Goal: Task Accomplishment & Management: Use online tool/utility

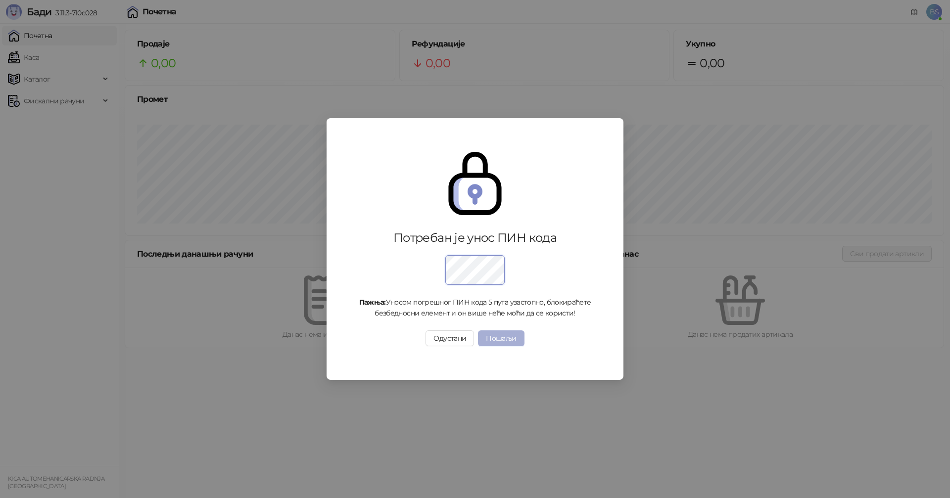
click at [508, 342] on button "Пошаљи" at bounding box center [501, 338] width 46 height 16
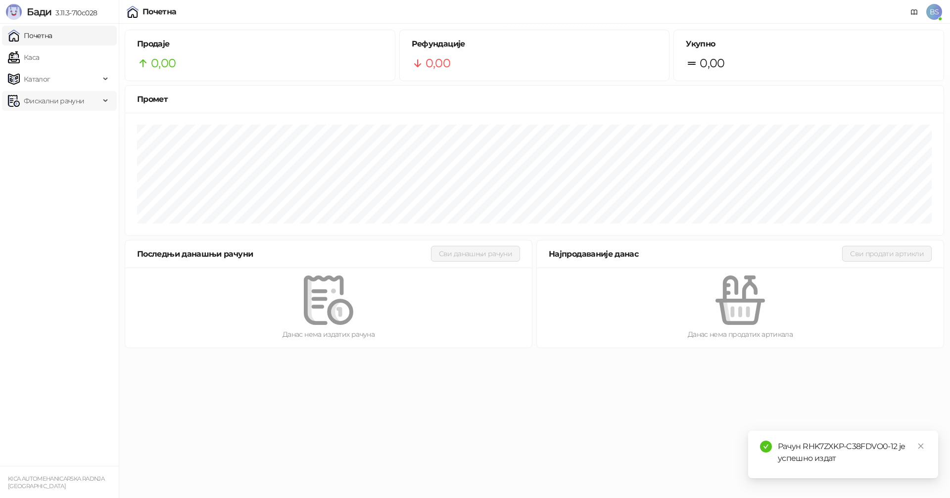
click at [40, 100] on span "Фискални рачуни" at bounding box center [54, 101] width 60 height 20
click at [49, 119] on link "Издати рачуни" at bounding box center [45, 123] width 66 height 20
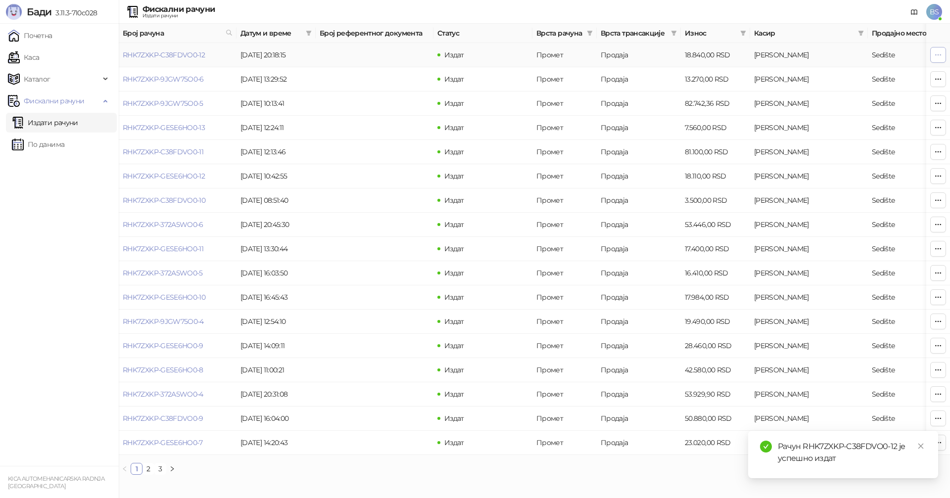
click at [939, 51] on icon "button" at bounding box center [938, 55] width 8 height 8
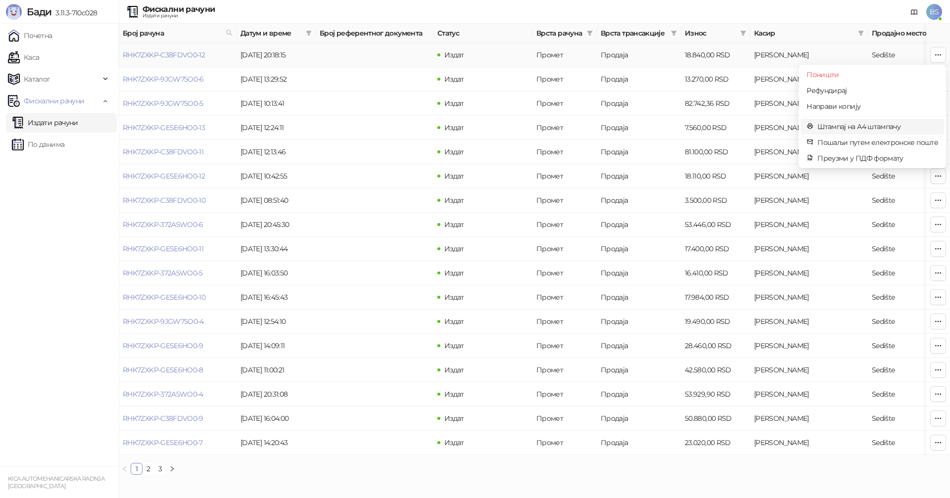
click at [849, 128] on span "Штампај на А4 штампачу" at bounding box center [877, 126] width 121 height 11
